Goal: Transaction & Acquisition: Purchase product/service

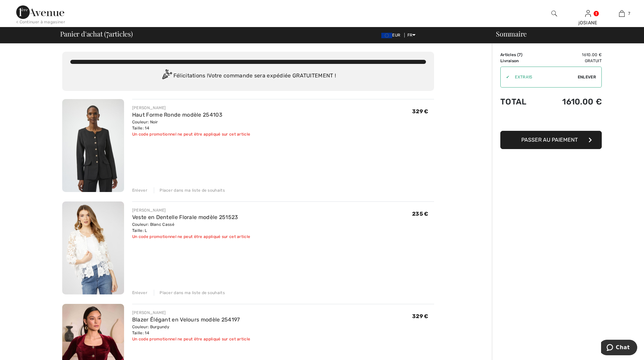
click at [553, 15] on img at bounding box center [554, 13] width 6 height 8
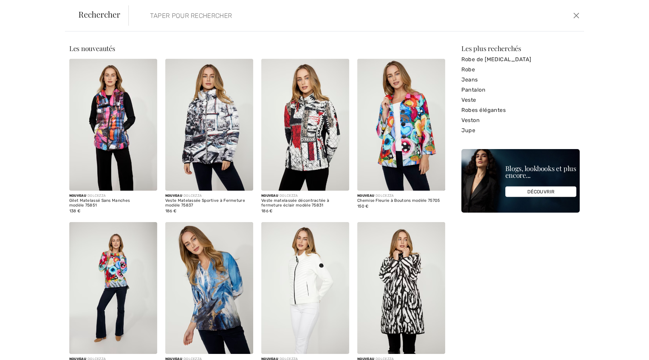
click at [209, 21] on input "search" at bounding box center [305, 15] width 320 height 20
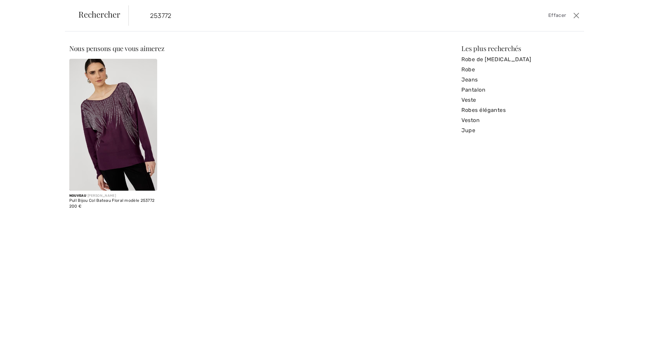
type input "253772"
click at [107, 127] on img at bounding box center [113, 125] width 88 height 132
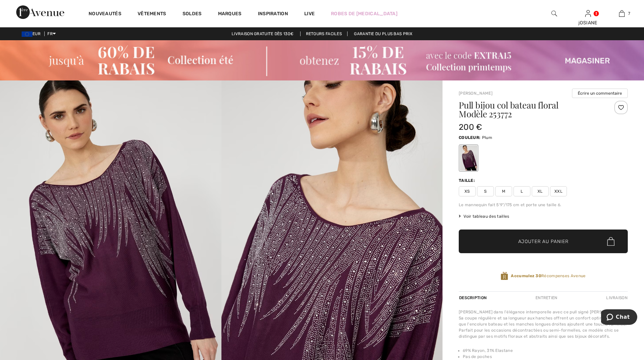
click at [524, 192] on span "L" at bounding box center [521, 191] width 17 height 10
click at [538, 241] on span "Ajouter au panier" at bounding box center [543, 241] width 50 height 7
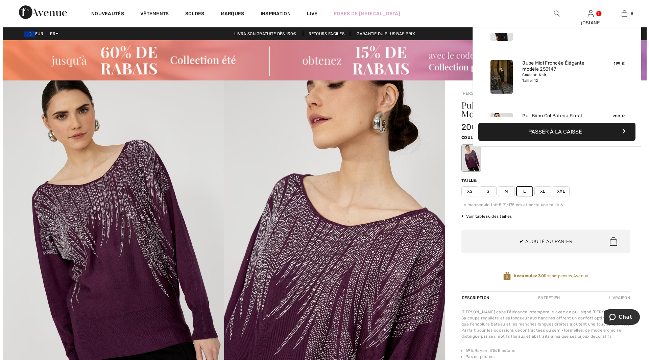
scroll to position [337, 0]
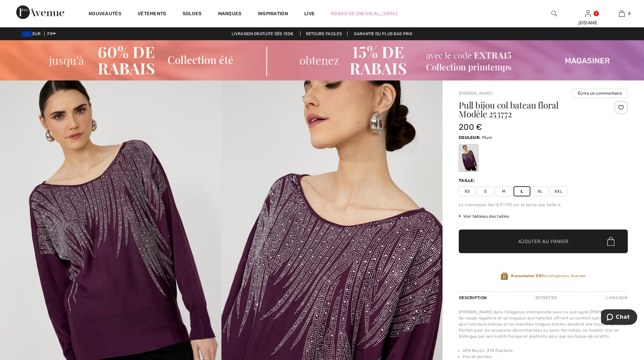
click at [555, 13] on img at bounding box center [554, 13] width 6 height 8
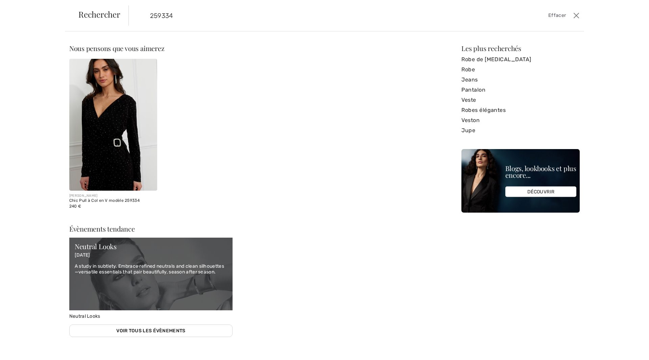
type input "259334"
click at [102, 143] on img at bounding box center [113, 125] width 88 height 132
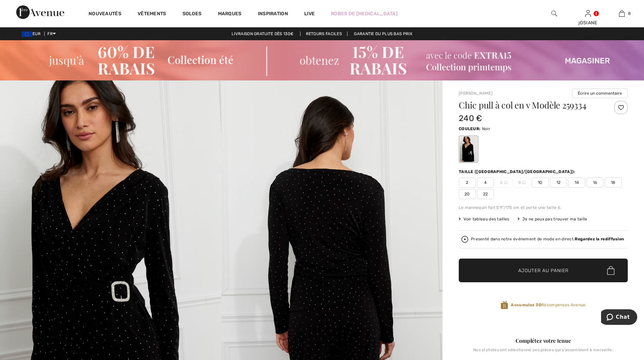
click at [559, 184] on span "12" at bounding box center [558, 182] width 17 height 10
click at [541, 268] on span "Ajouter au panier" at bounding box center [543, 270] width 50 height 7
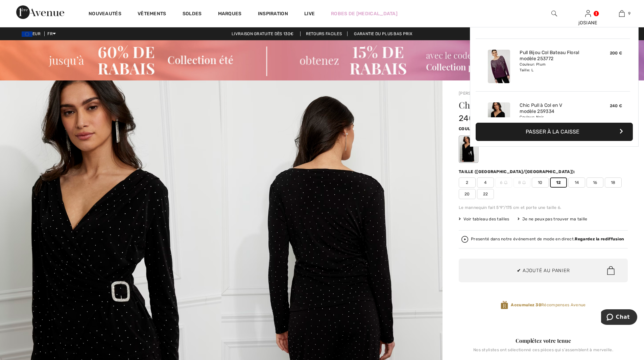
scroll to position [390, 0]
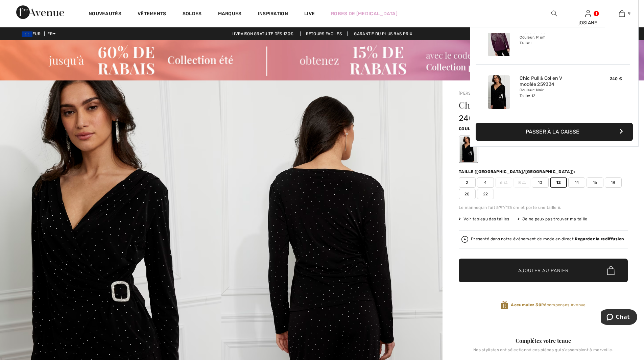
click at [572, 129] on button "Passer à la caisse" at bounding box center [554, 132] width 157 height 18
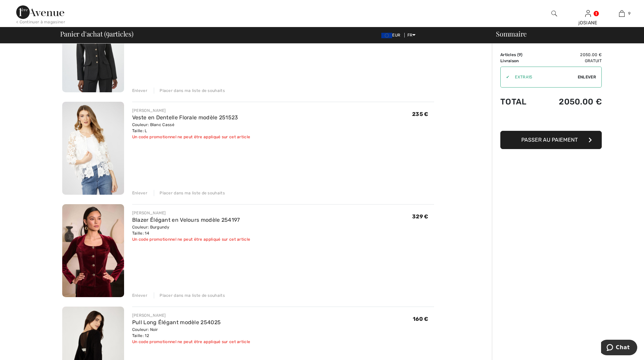
scroll to position [169, 0]
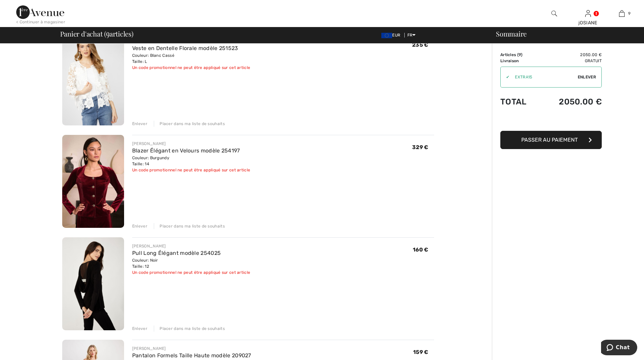
click at [590, 78] on span "Enlever" at bounding box center [587, 77] width 18 height 6
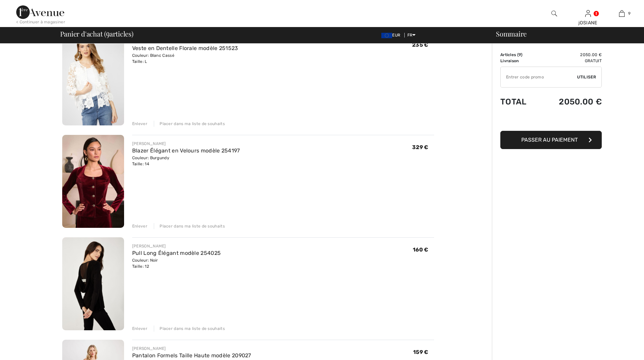
scroll to position [0, 0]
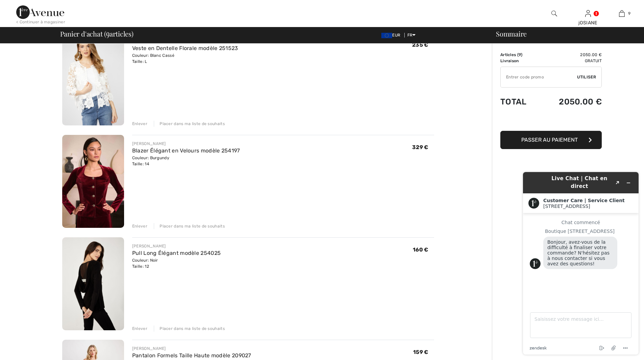
click at [515, 78] on input "TEXT" at bounding box center [539, 77] width 76 height 20
type input "GC005048396"
click at [591, 75] on span "Utiliser" at bounding box center [586, 77] width 19 height 6
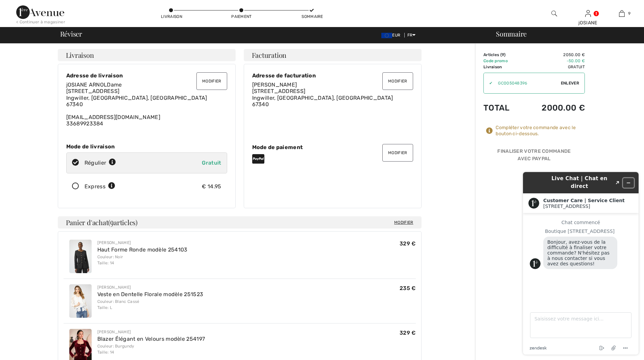
click at [631, 182] on button "Réduire le widget" at bounding box center [628, 182] width 11 height 9
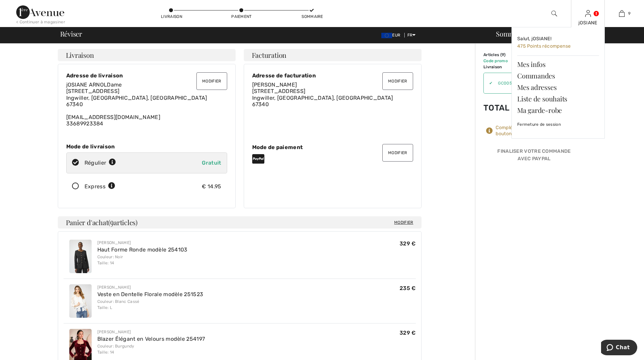
click at [587, 15] on img at bounding box center [588, 13] width 6 height 8
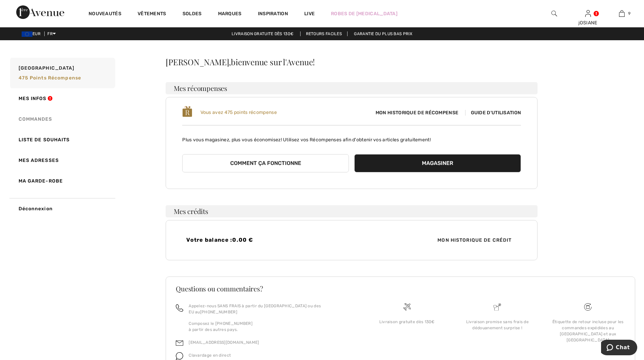
click at [43, 115] on link "Commandes" at bounding box center [62, 119] width 106 height 21
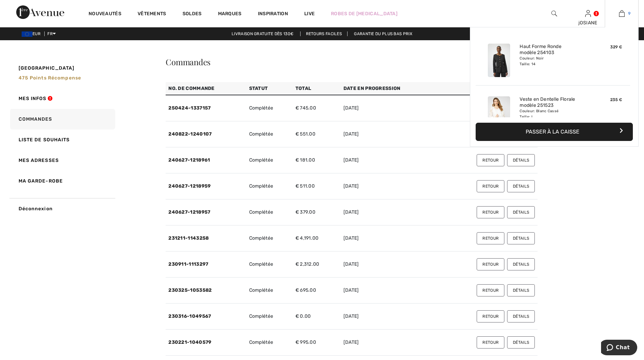
click at [623, 10] on img at bounding box center [622, 13] width 6 height 8
click at [570, 130] on button "Passer à la caisse" at bounding box center [554, 132] width 157 height 18
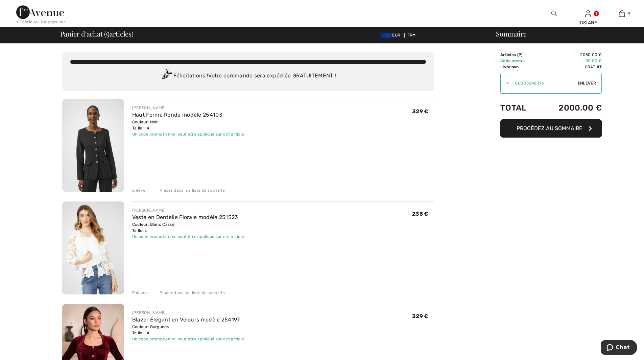
click at [550, 128] on span "Procédez au sommaire" at bounding box center [549, 128] width 66 height 6
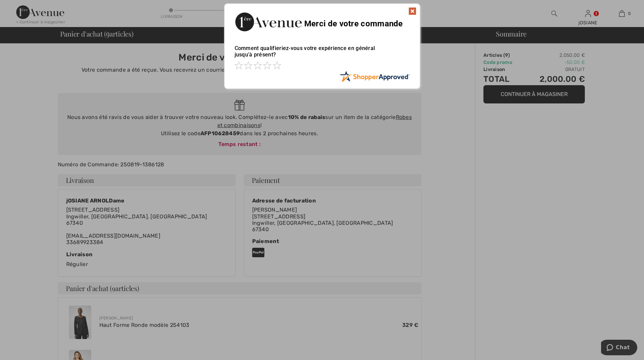
click at [413, 6] on div "Merci de votre commande" at bounding box center [321, 21] width 195 height 34
click at [412, 7] on img at bounding box center [412, 11] width 8 height 8
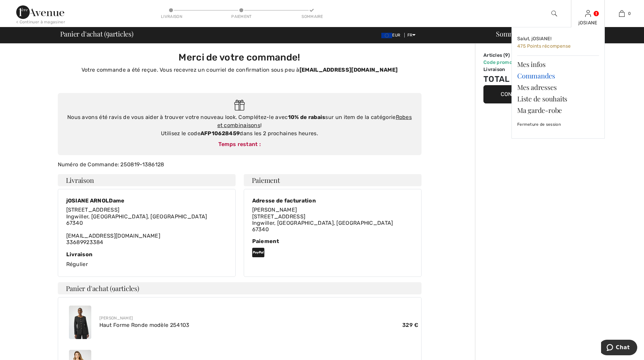
click at [530, 75] on link "Commandes" at bounding box center [558, 75] width 82 height 11
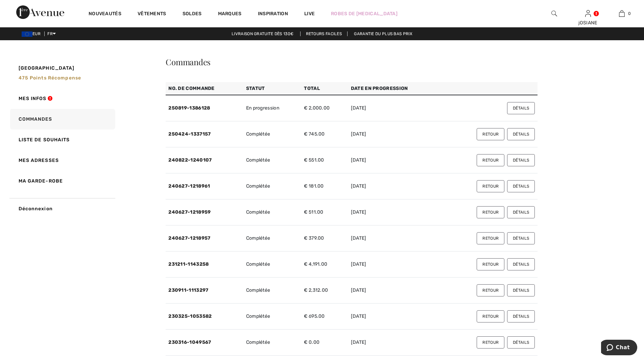
click at [521, 107] on button "Détails" at bounding box center [521, 108] width 28 height 12
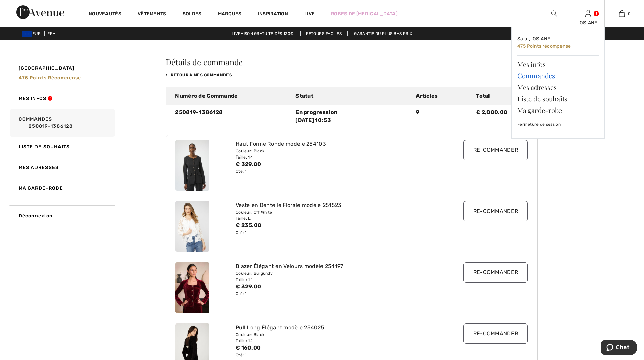
click at [529, 77] on link "Commandes" at bounding box center [558, 75] width 82 height 11
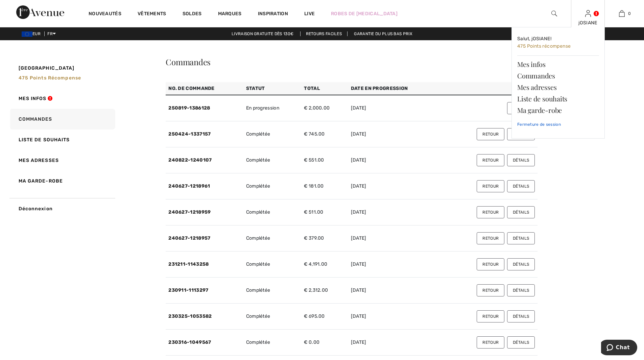
click at [534, 124] on link "Fermeture de session" at bounding box center [558, 124] width 82 height 17
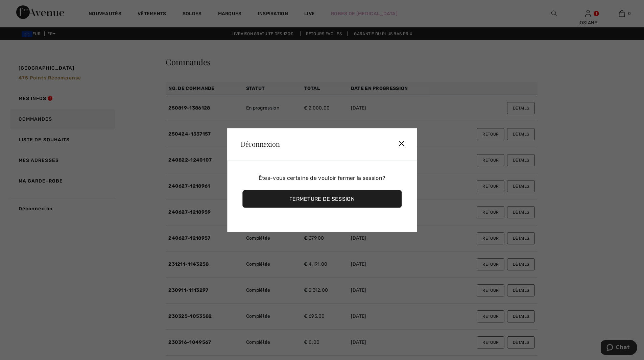
click at [313, 202] on div "Fermeture de session" at bounding box center [321, 199] width 159 height 18
